Goal: Information Seeking & Learning: Learn about a topic

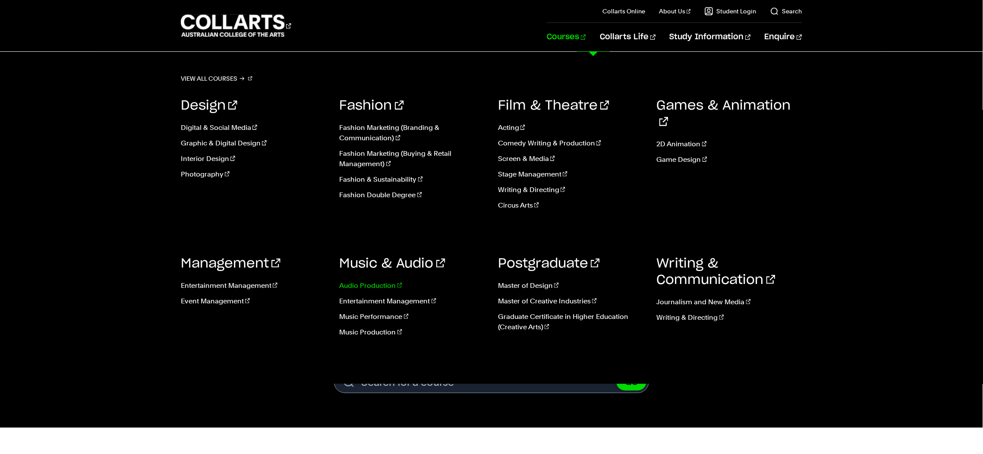
click at [358, 283] on link "Audio Production" at bounding box center [413, 286] width 146 height 10
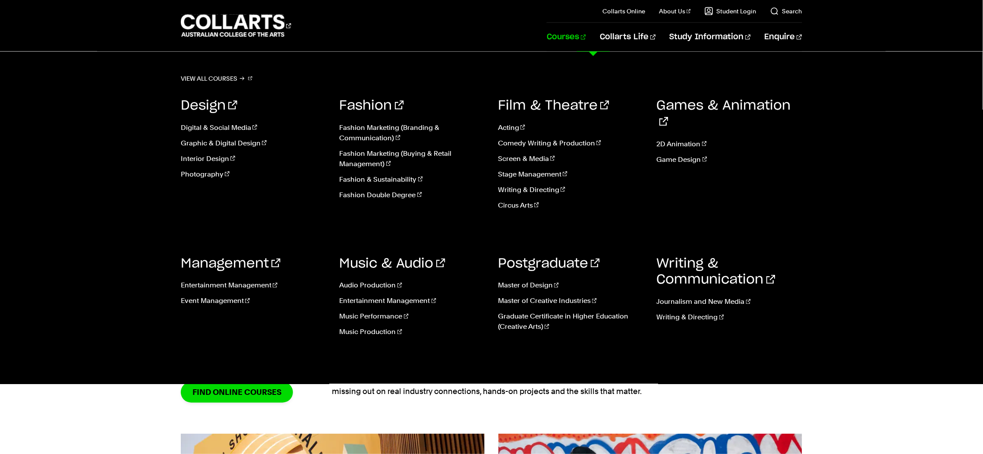
scroll to position [735, 0]
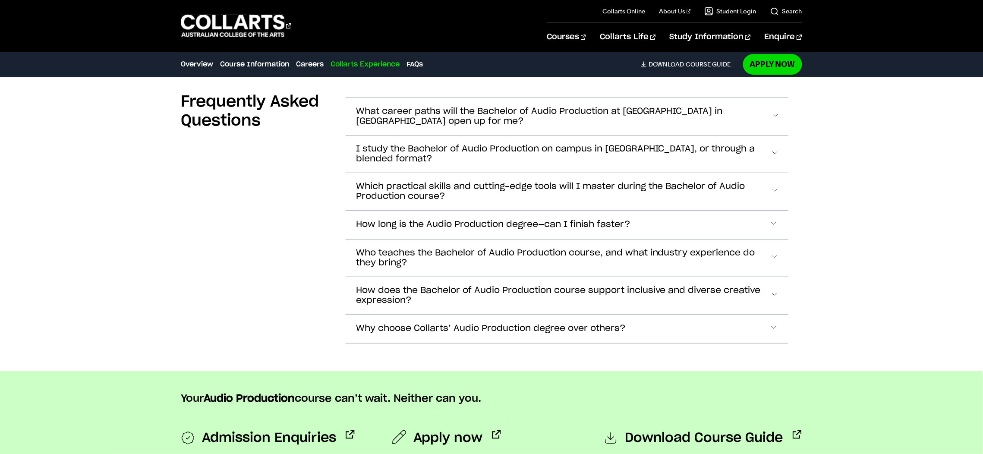
scroll to position [2337, 0]
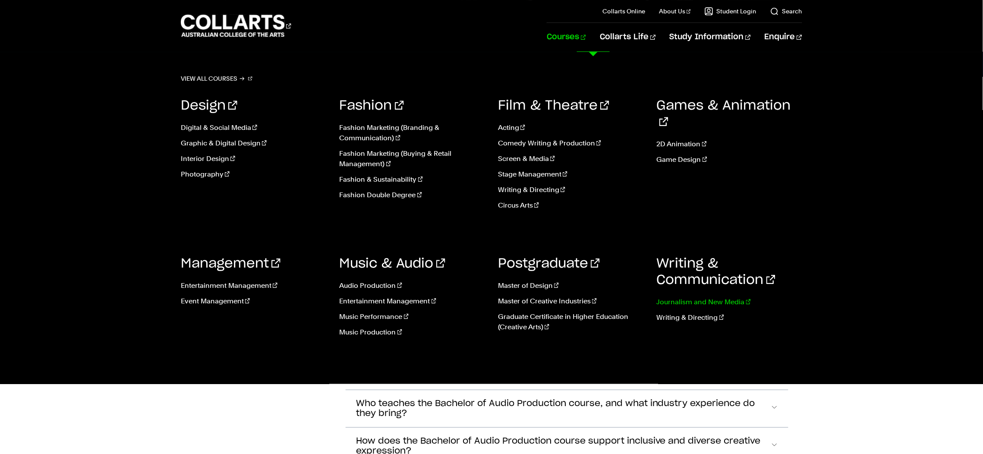
click at [685, 302] on link "Journalism and New Media" at bounding box center [730, 302] width 146 height 10
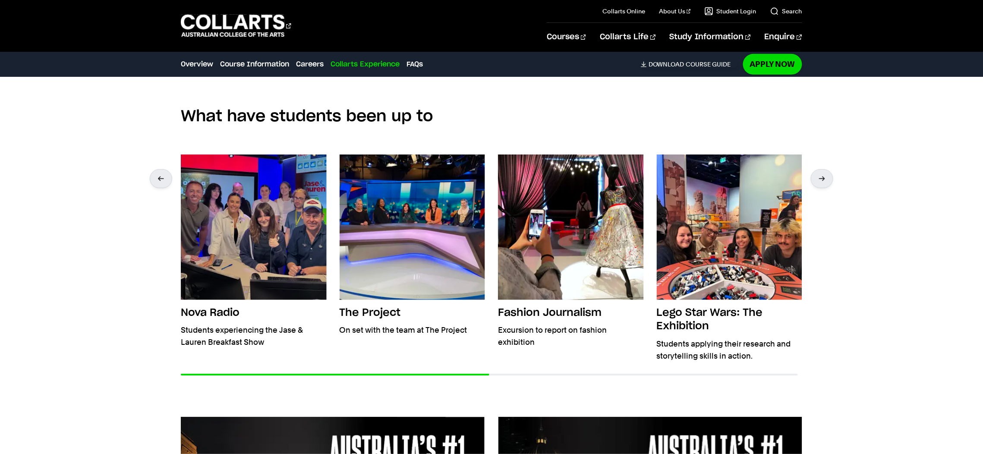
scroll to position [1417, 0]
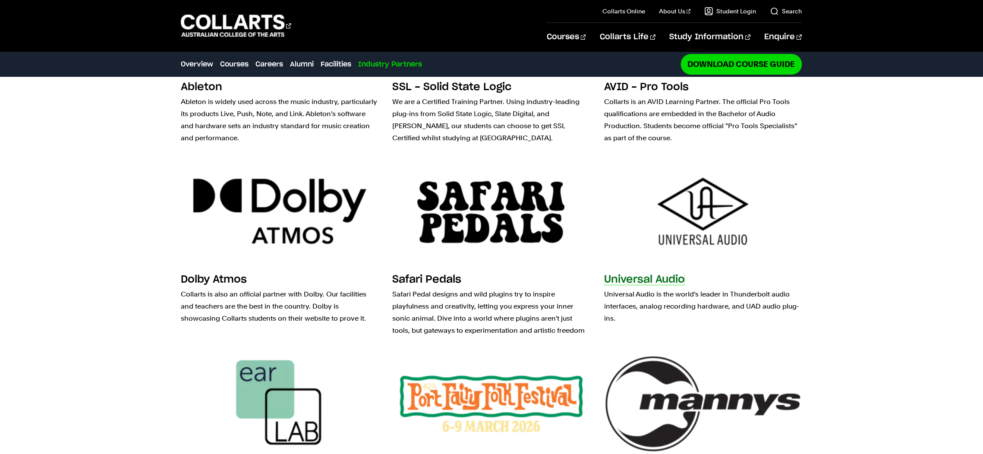
scroll to position [2593, 0]
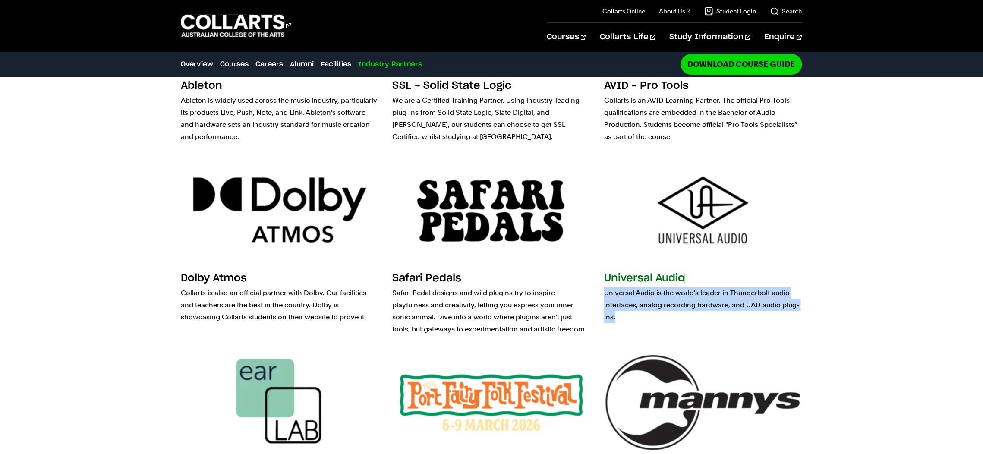
drag, startPoint x: 617, startPoint y: 256, endPoint x: 606, endPoint y: 236, distance: 23.2
click at [606, 287] on p "Universal Audio is the world's leader in Thunderbolt audio interfaces, analog r…" at bounding box center [703, 305] width 198 height 36
copy p "Universal Audio is the world's leader in Thunderbolt audio interfaces, analog r…"
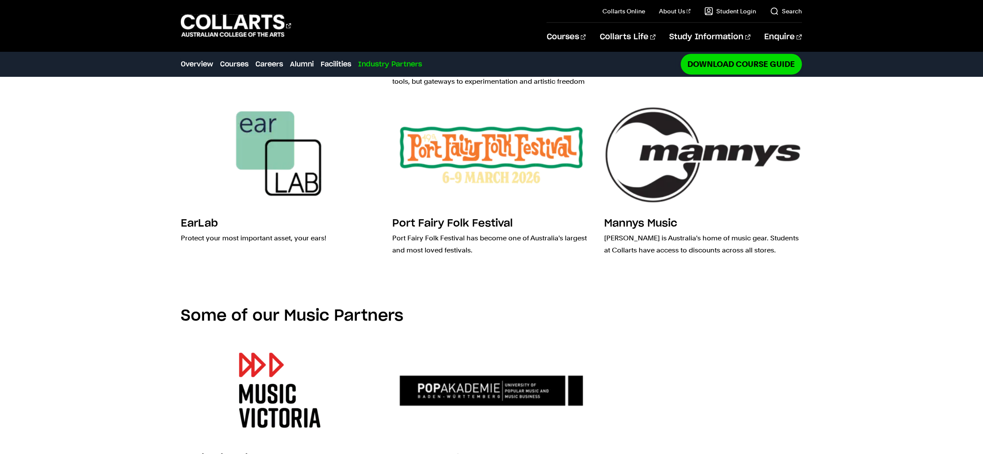
scroll to position [2844, 0]
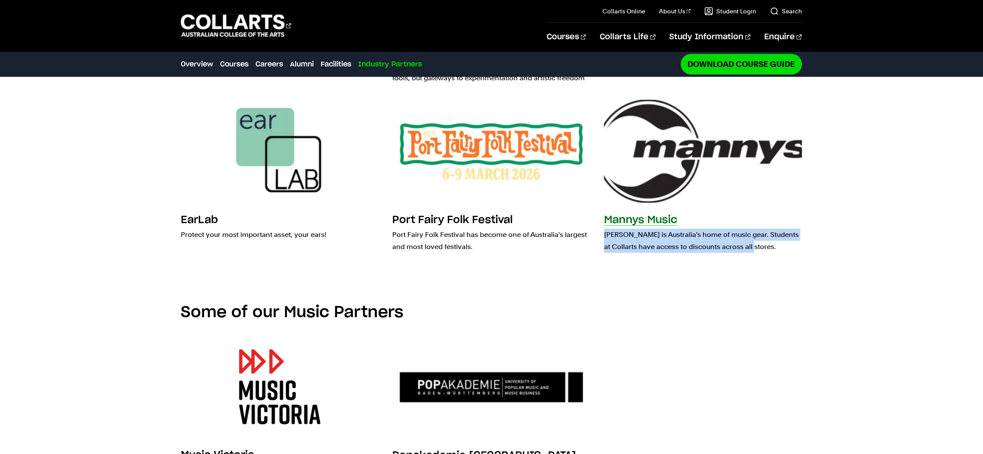
drag, startPoint x: 783, startPoint y: 190, endPoint x: 605, endPoint y: 172, distance: 178.7
click at [605, 229] on p "[PERSON_NAME] is Australia's home of music gear. Students at Collarts have acce…" at bounding box center [703, 241] width 198 height 24
copy p "[PERSON_NAME] is Australia's home of music gear. Students at Collarts have acce…"
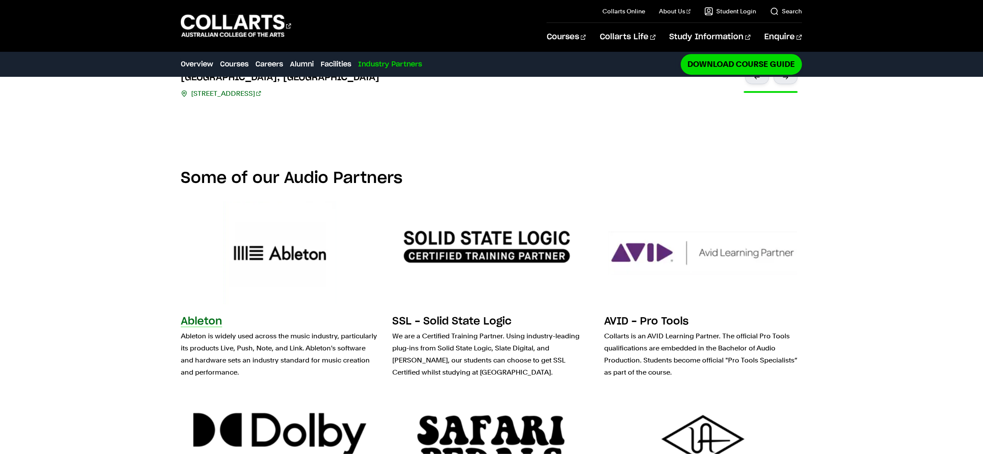
scroll to position [2520, 0]
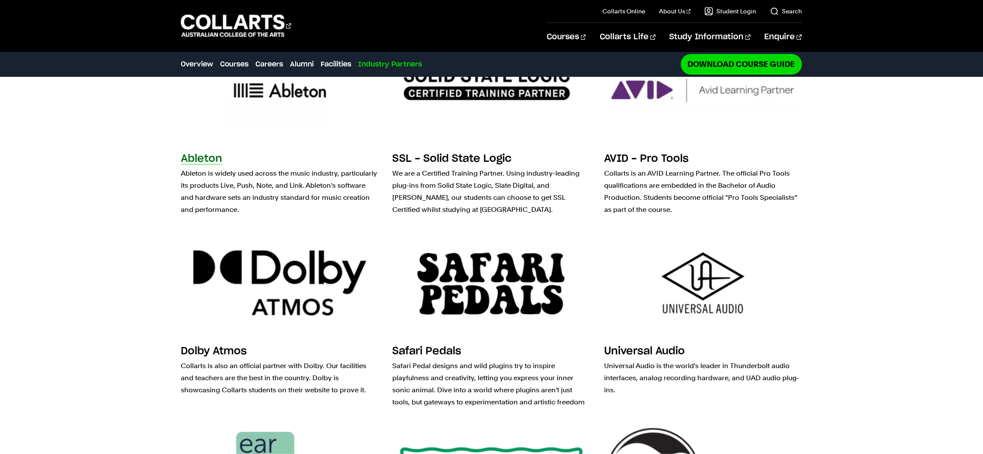
click at [215, 167] on p "Ableton is widely used across the music industry, particularly its products Liv…" at bounding box center [280, 191] width 198 height 48
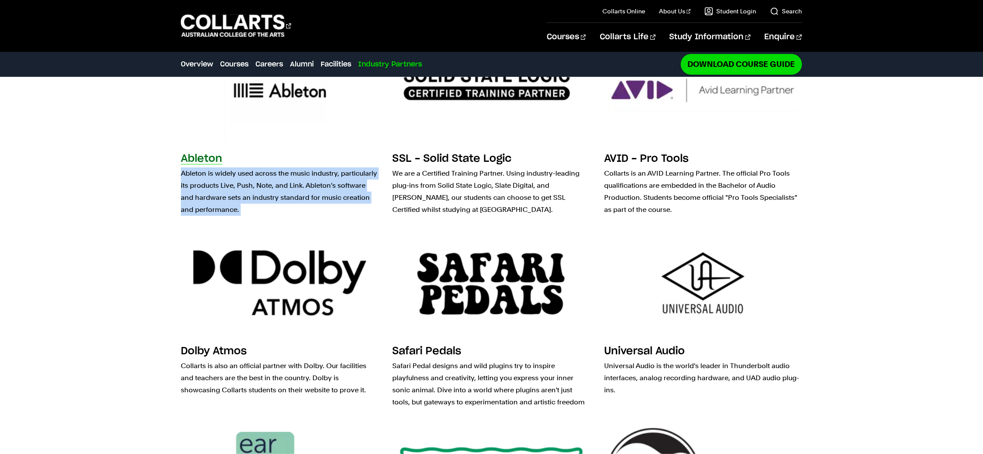
click at [215, 167] on p "Ableton is widely used across the music industry, particularly its products Liv…" at bounding box center [280, 191] width 198 height 48
copy div "Ableton is widely used across the music industry, particularly its products Liv…"
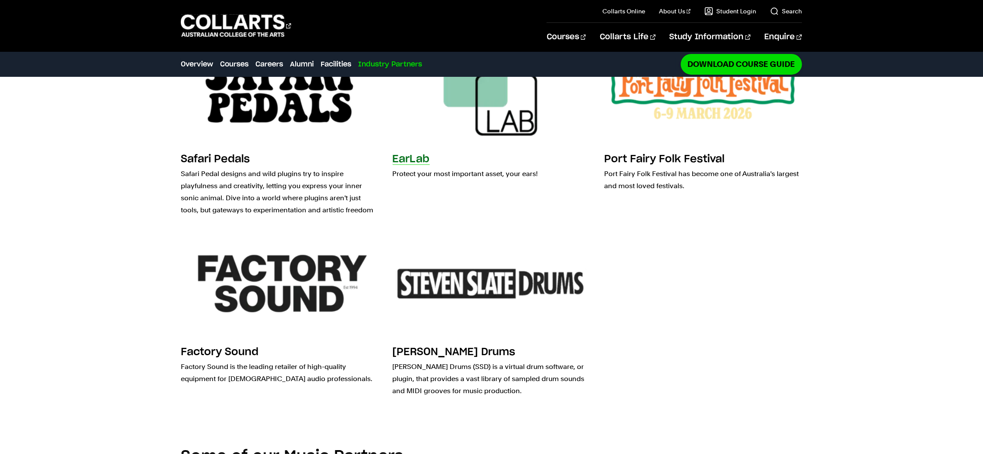
scroll to position [2834, 0]
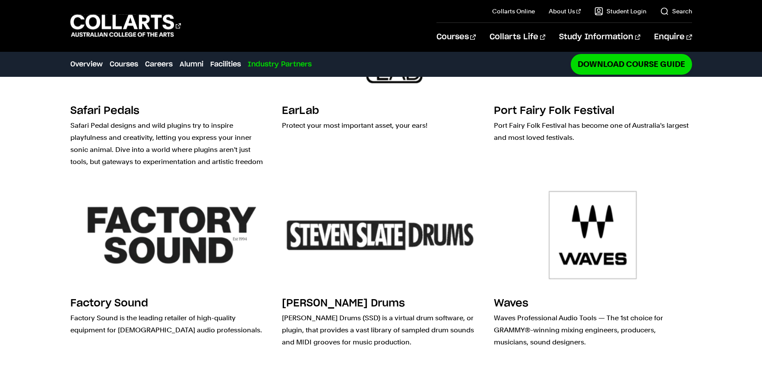
scroll to position [2593, 0]
